Goal: Transaction & Acquisition: Purchase product/service

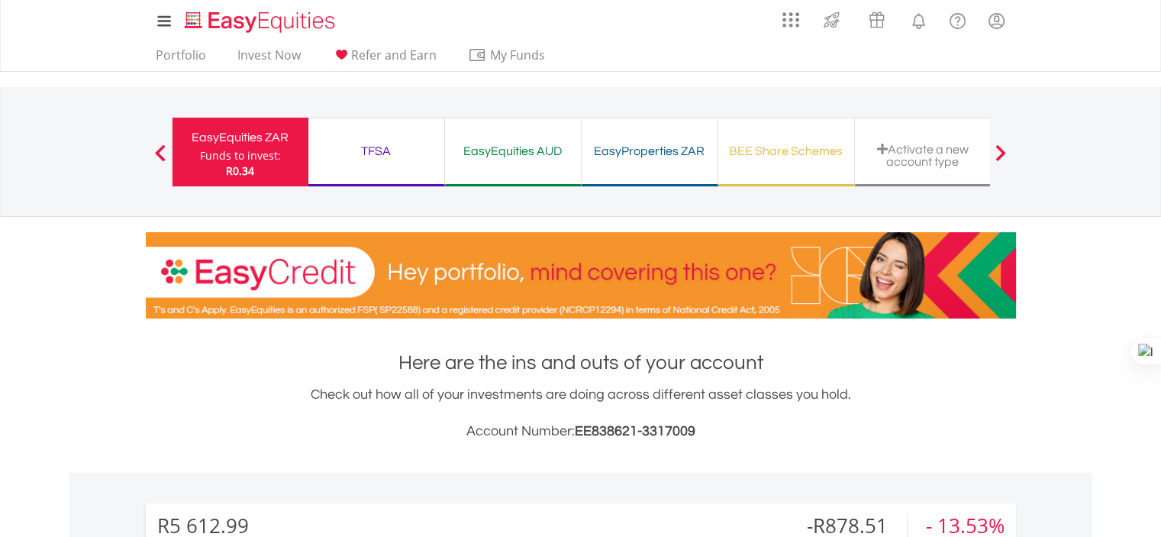
click at [375, 158] on div "TFSA" at bounding box center [377, 151] width 118 height 21
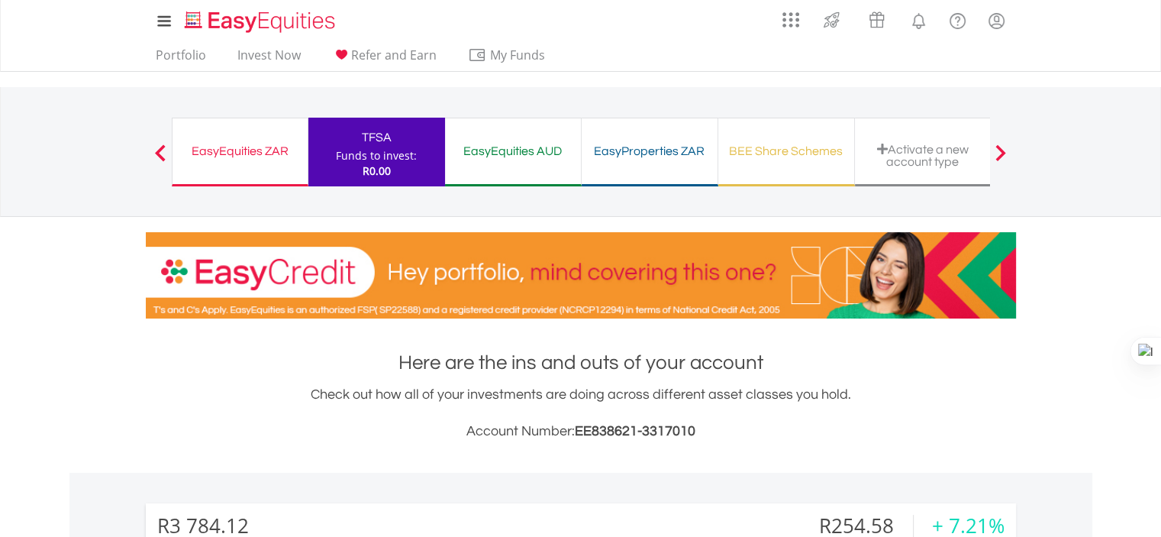
scroll to position [147, 290]
click at [182, 53] on link "Portfolio" at bounding box center [181, 59] width 63 height 24
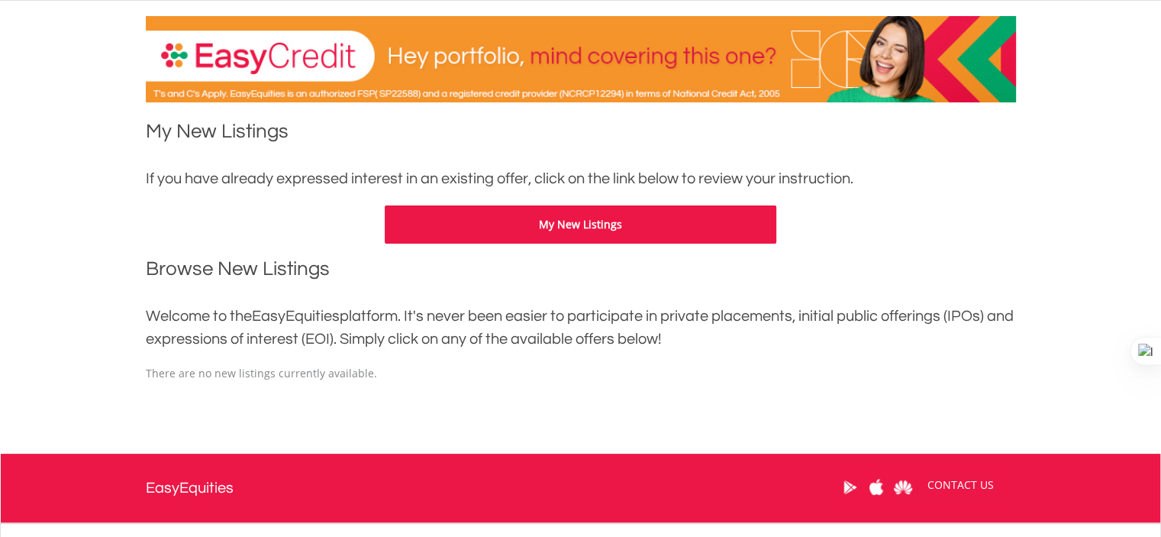
scroll to position [305, 0]
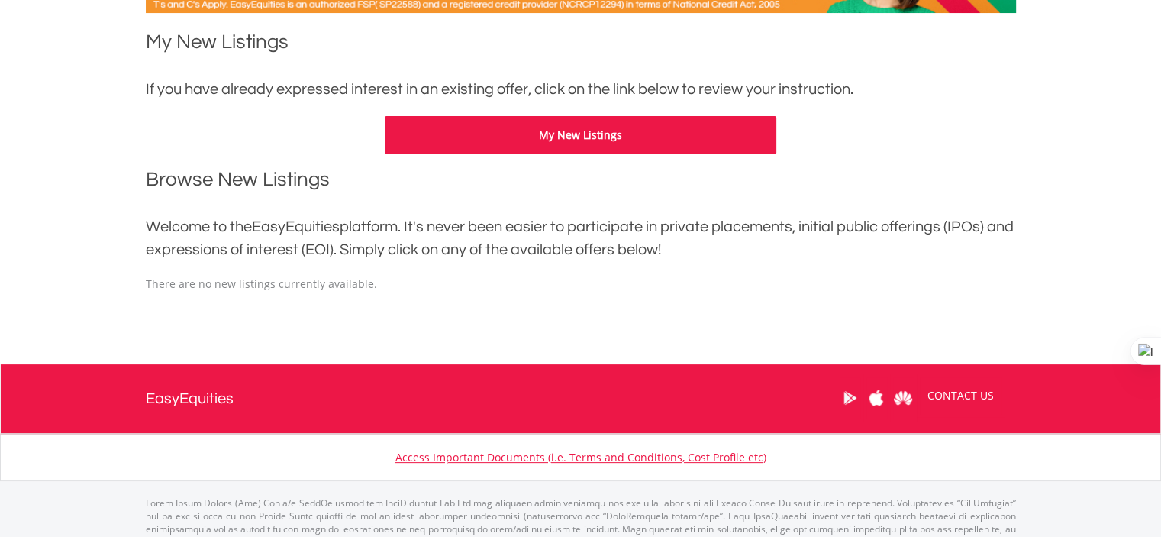
click at [465, 143] on button "My New Listings" at bounding box center [581, 135] width 392 height 38
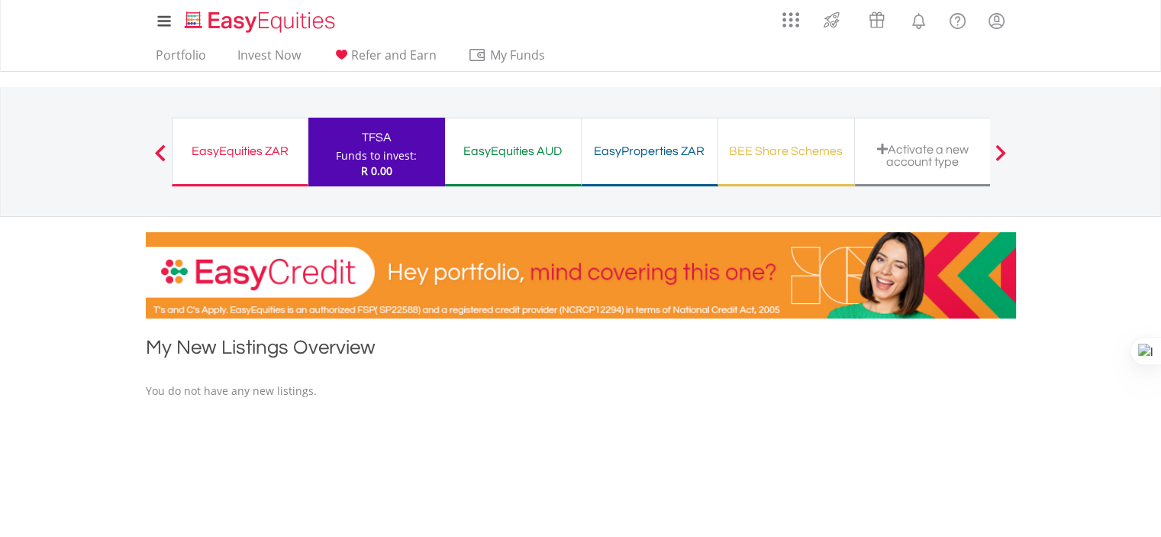
click at [260, 145] on div "EasyEquities ZAR" at bounding box center [240, 151] width 117 height 21
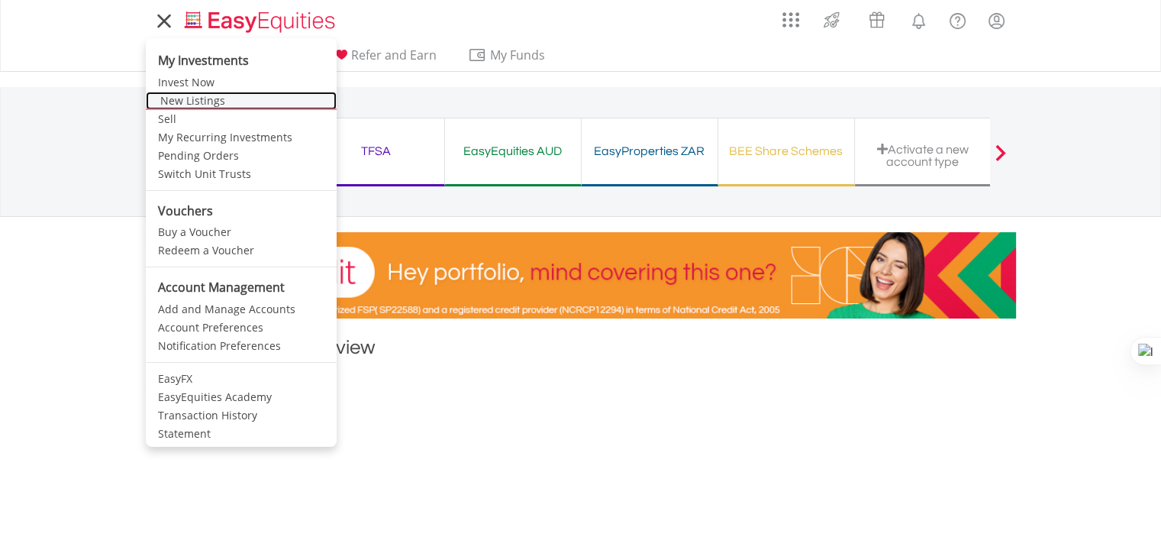
click at [183, 101] on link "New Listings" at bounding box center [241, 101] width 191 height 18
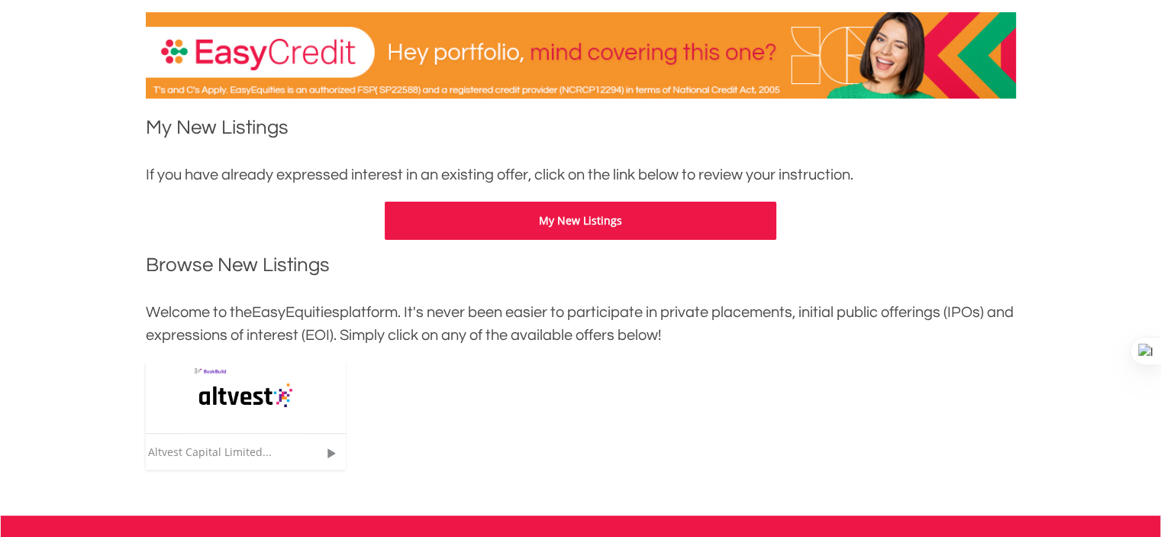
scroll to position [305, 0]
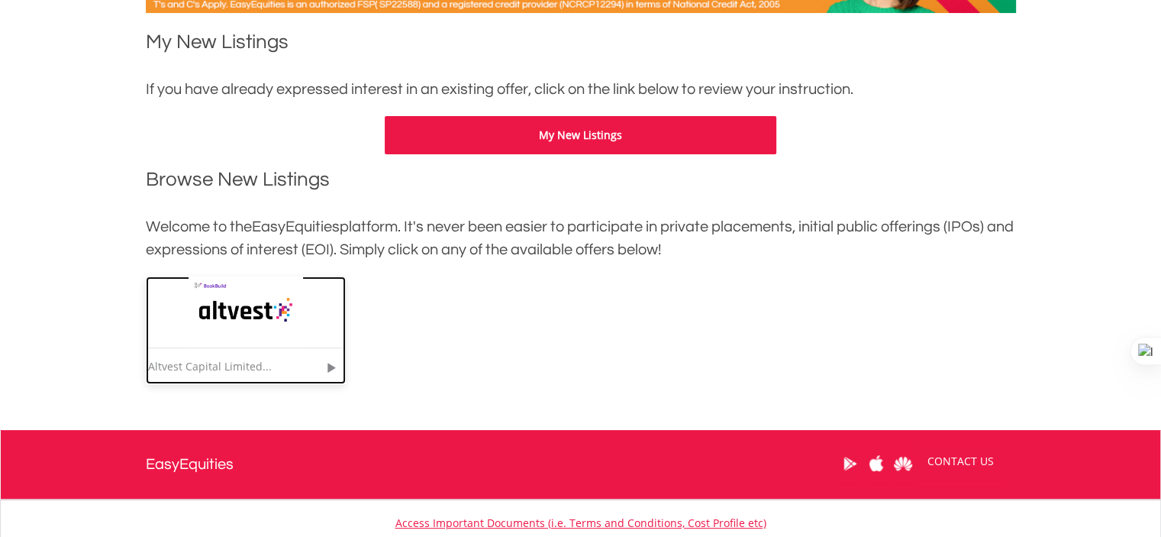
click at [249, 308] on img at bounding box center [246, 311] width 115 height 71
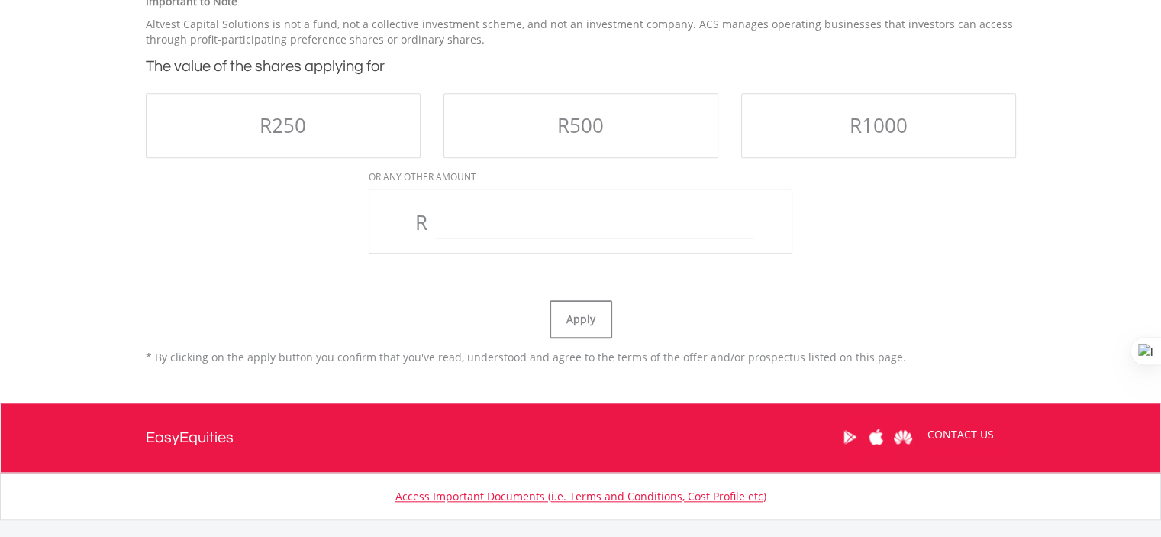
scroll to position [1264, 0]
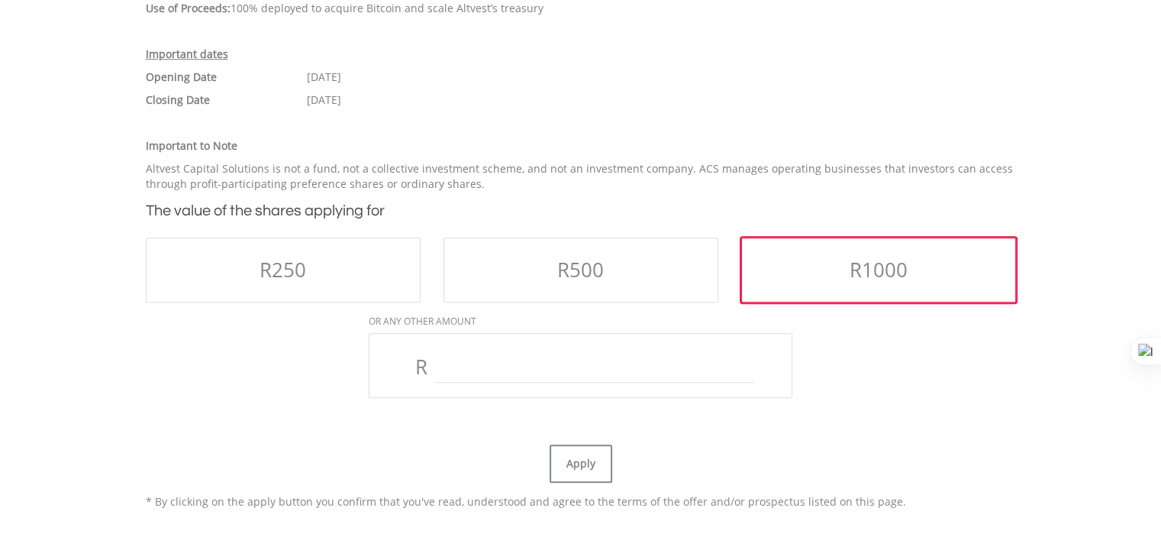
click at [868, 266] on span "R1000" at bounding box center [879, 269] width 58 height 27
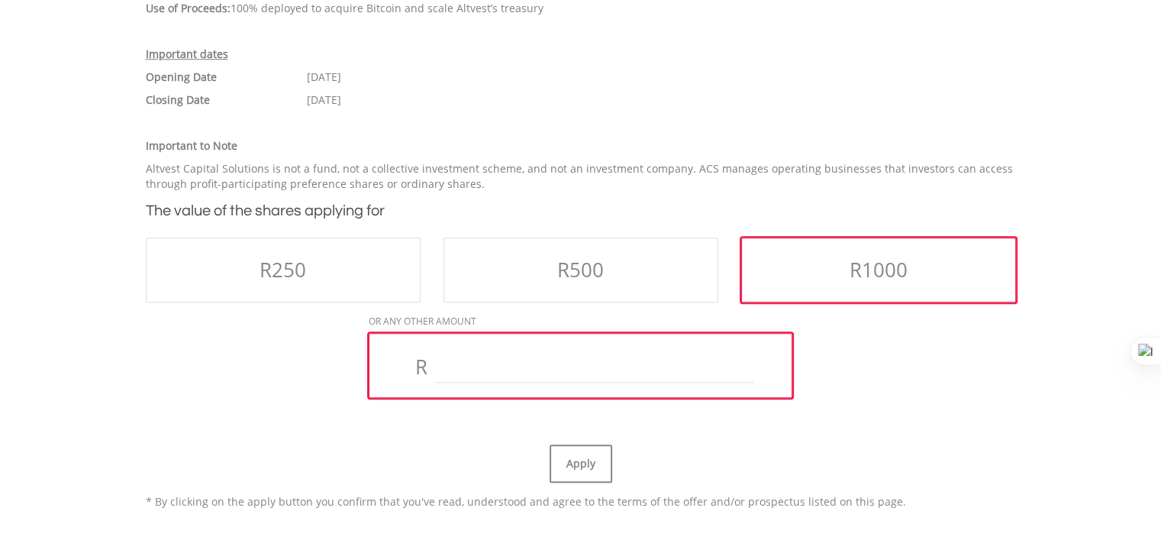
click at [525, 352] on input "text" at bounding box center [594, 367] width 318 height 31
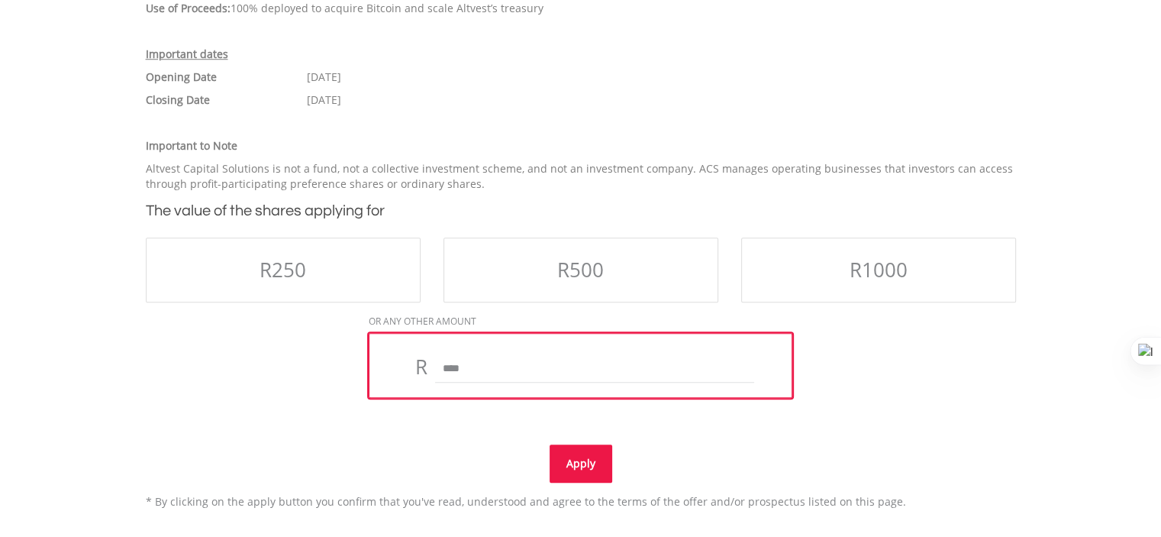
type input "****"
click at [559, 467] on button "Apply" at bounding box center [581, 463] width 63 height 38
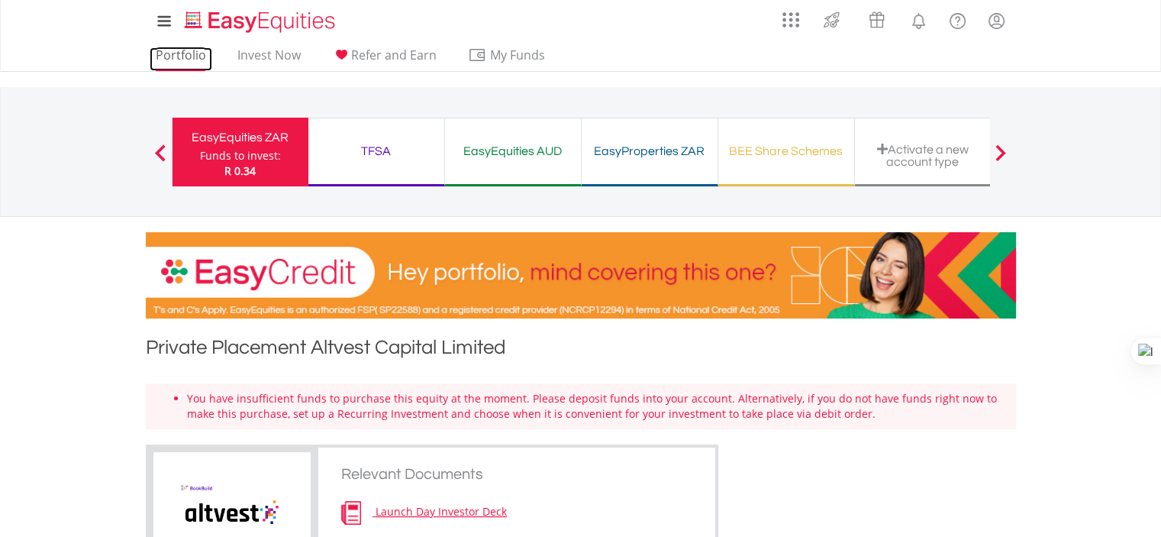
click at [170, 60] on link "Portfolio" at bounding box center [181, 59] width 63 height 24
